Goal: Information Seeking & Learning: Learn about a topic

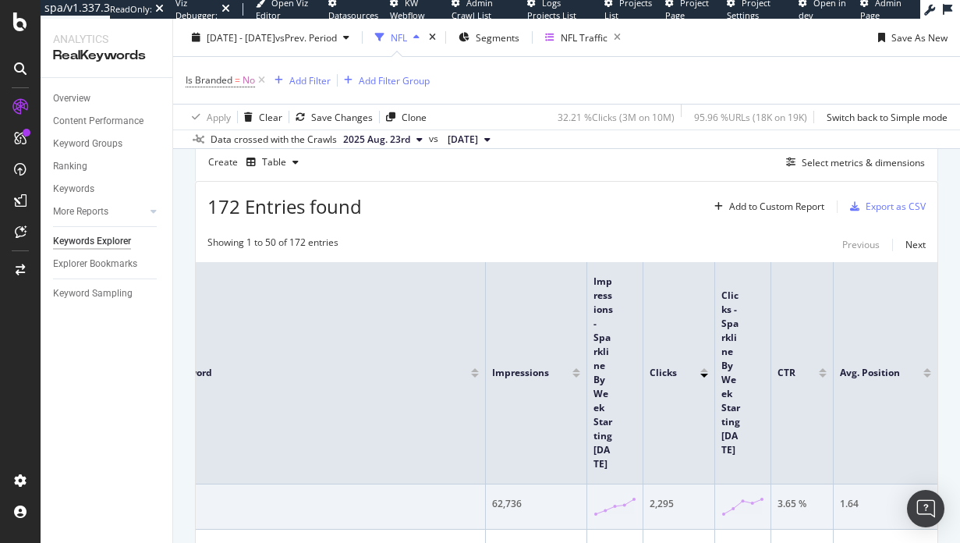
scroll to position [715, 0]
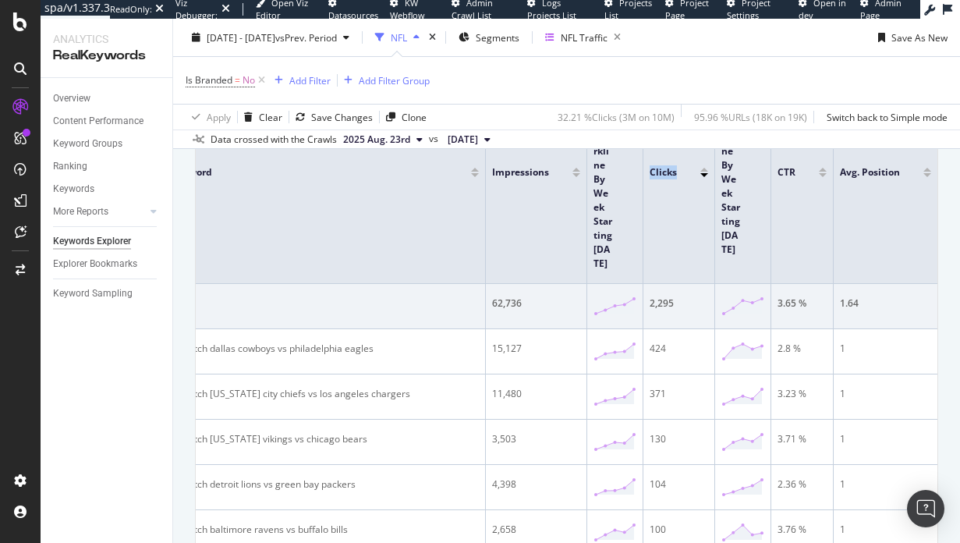
drag, startPoint x: 644, startPoint y: 285, endPoint x: 652, endPoint y: 285, distance: 8.6
click at [652, 284] on tr "Smart Keyword Impressions Impressions - Sparkline By Week Starting Monday Click…" at bounding box center [536, 173] width 803 height 222
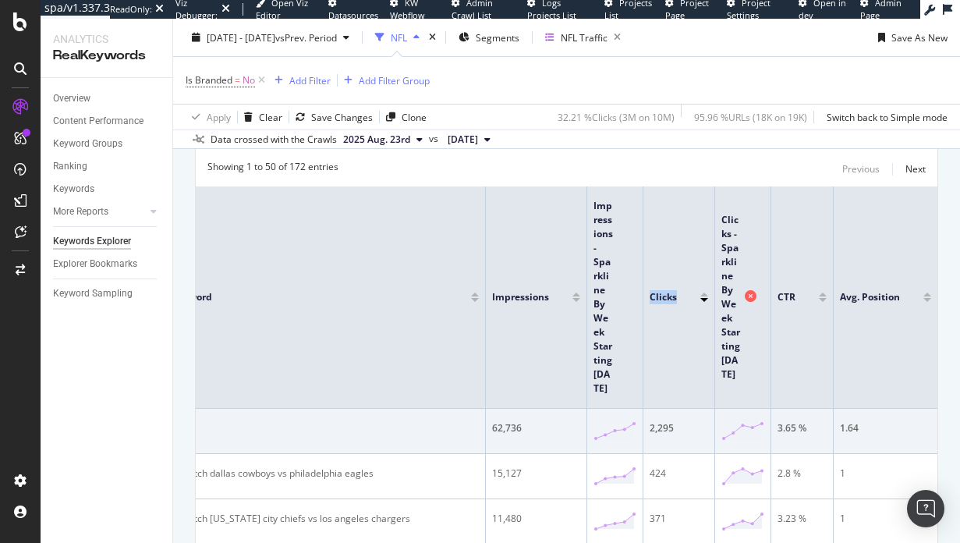
scroll to position [589, 0]
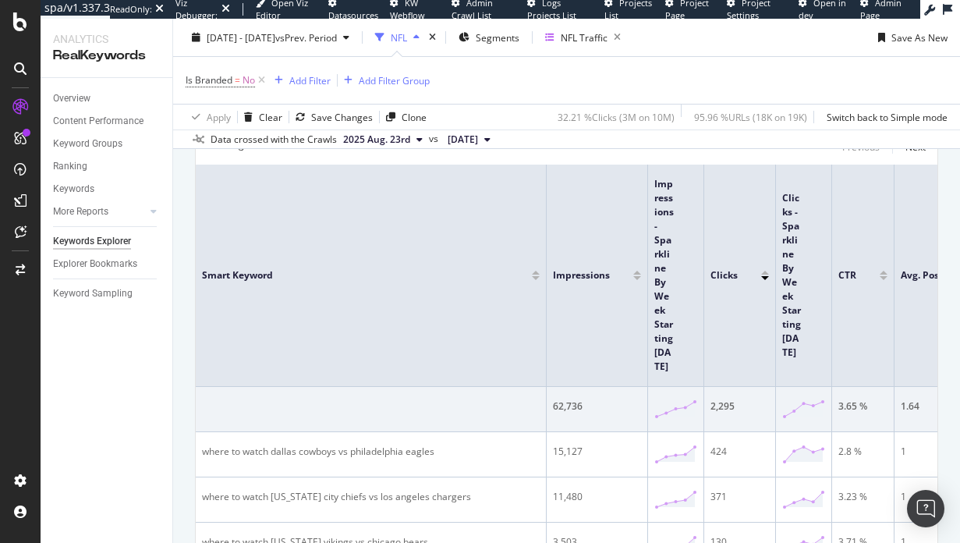
scroll to position [610, 0]
